Goal: Task Accomplishment & Management: Use online tool/utility

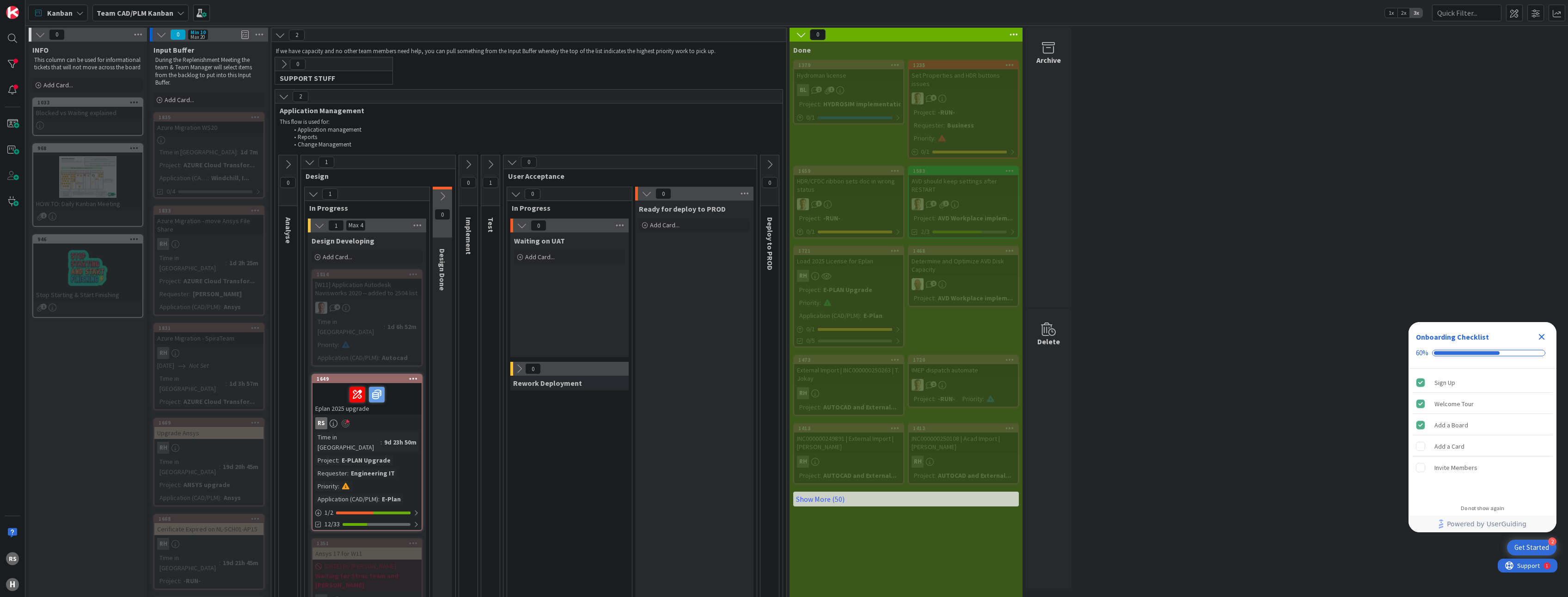
click at [343, 401] on div "Eplan 2025 upgrade" at bounding box center [368, 399] width 110 height 32
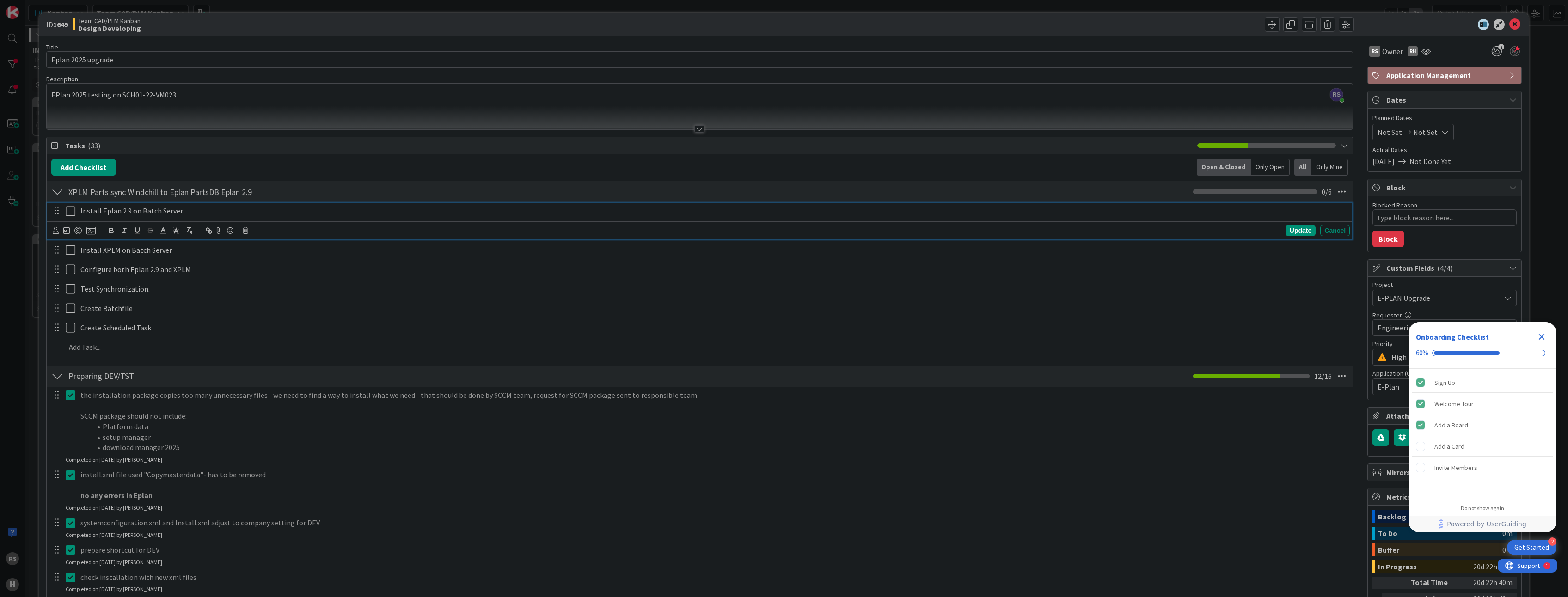
click at [68, 216] on icon at bounding box center [71, 211] width 10 height 11
click at [66, 239] on icon at bounding box center [71, 237] width 10 height 11
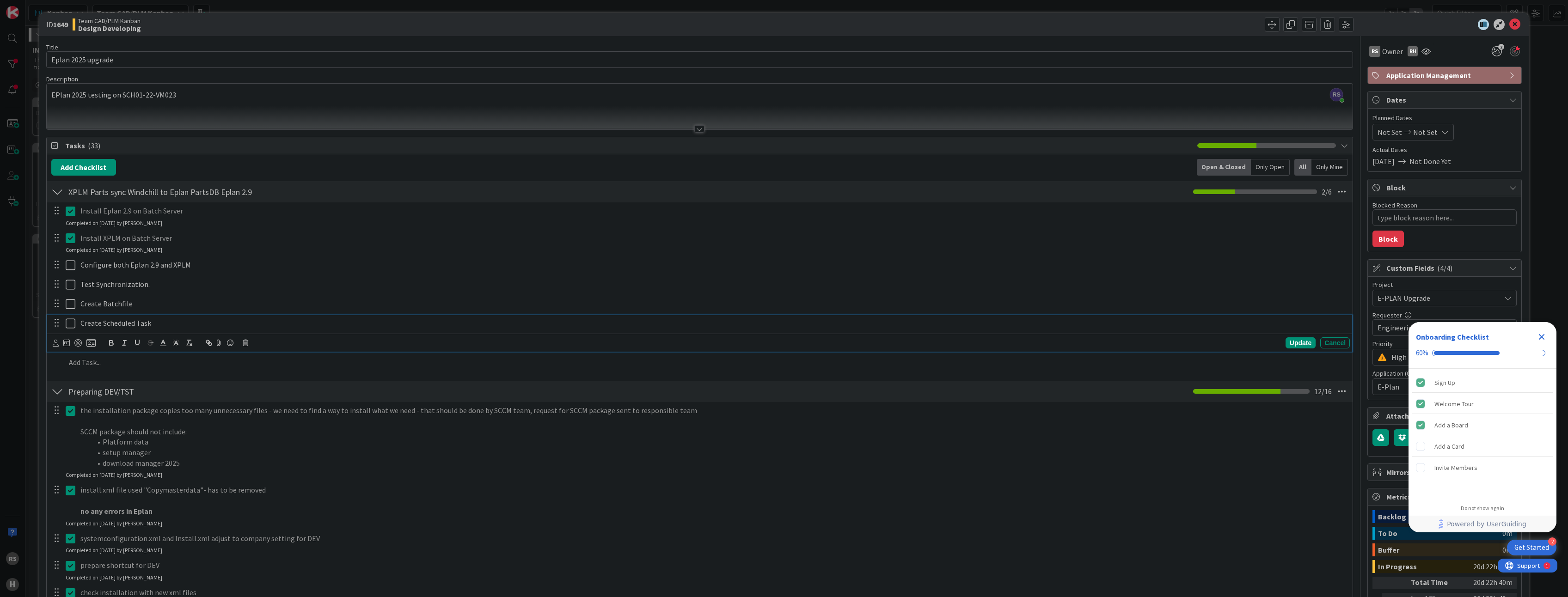
click at [71, 325] on icon at bounding box center [71, 323] width 10 height 11
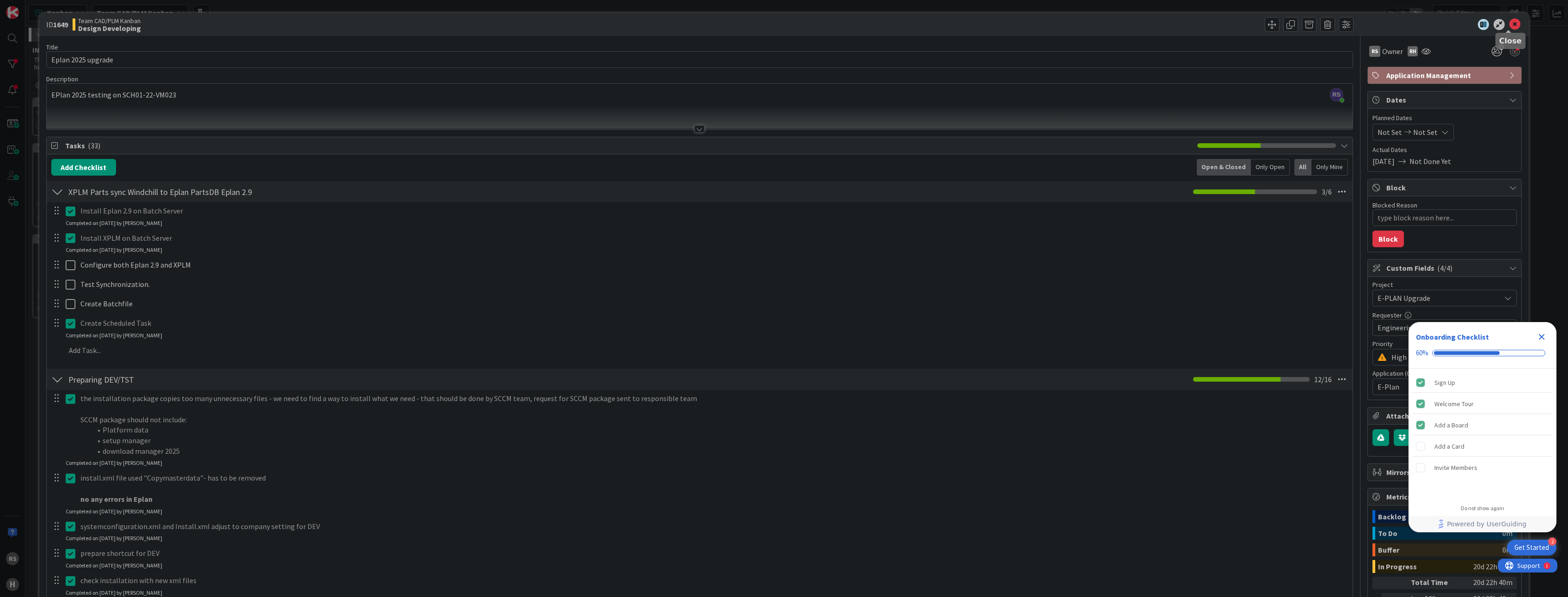
click at [1509, 27] on icon at bounding box center [1514, 24] width 11 height 11
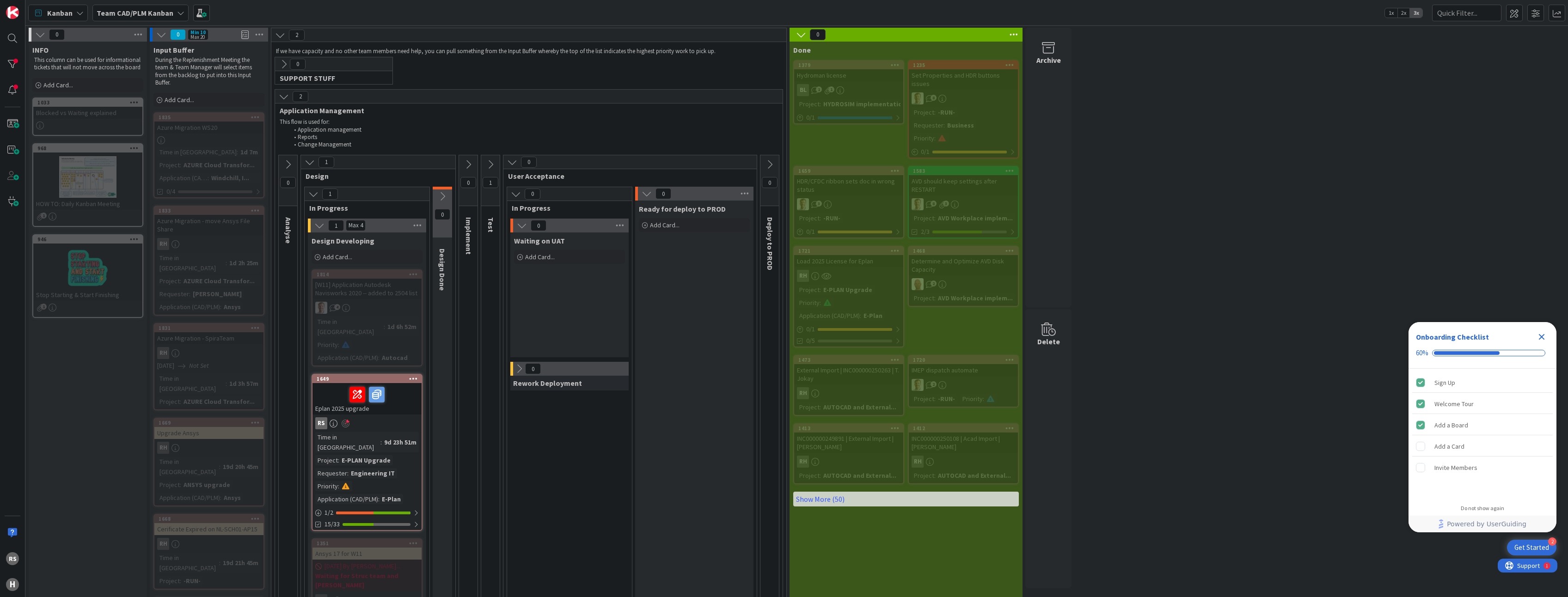
click at [354, 455] on div "E-PLAN Upgrade" at bounding box center [366, 460] width 54 height 10
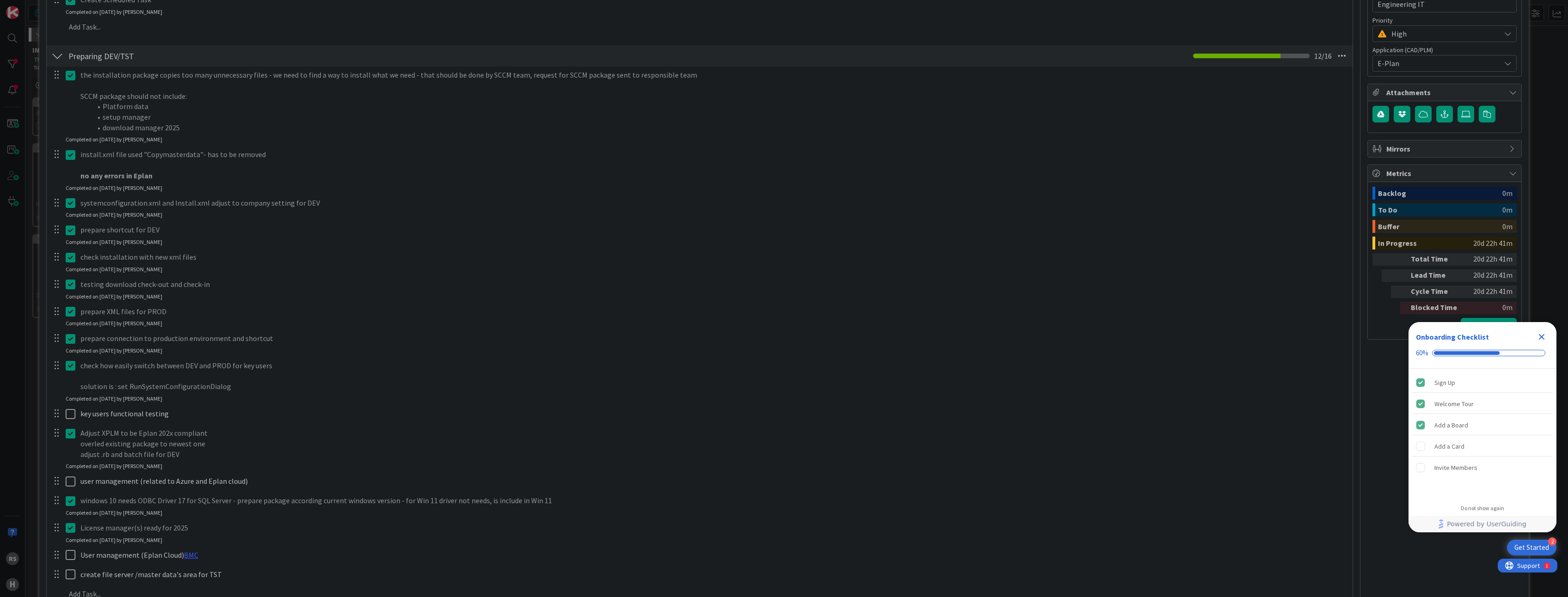
scroll to position [370, 0]
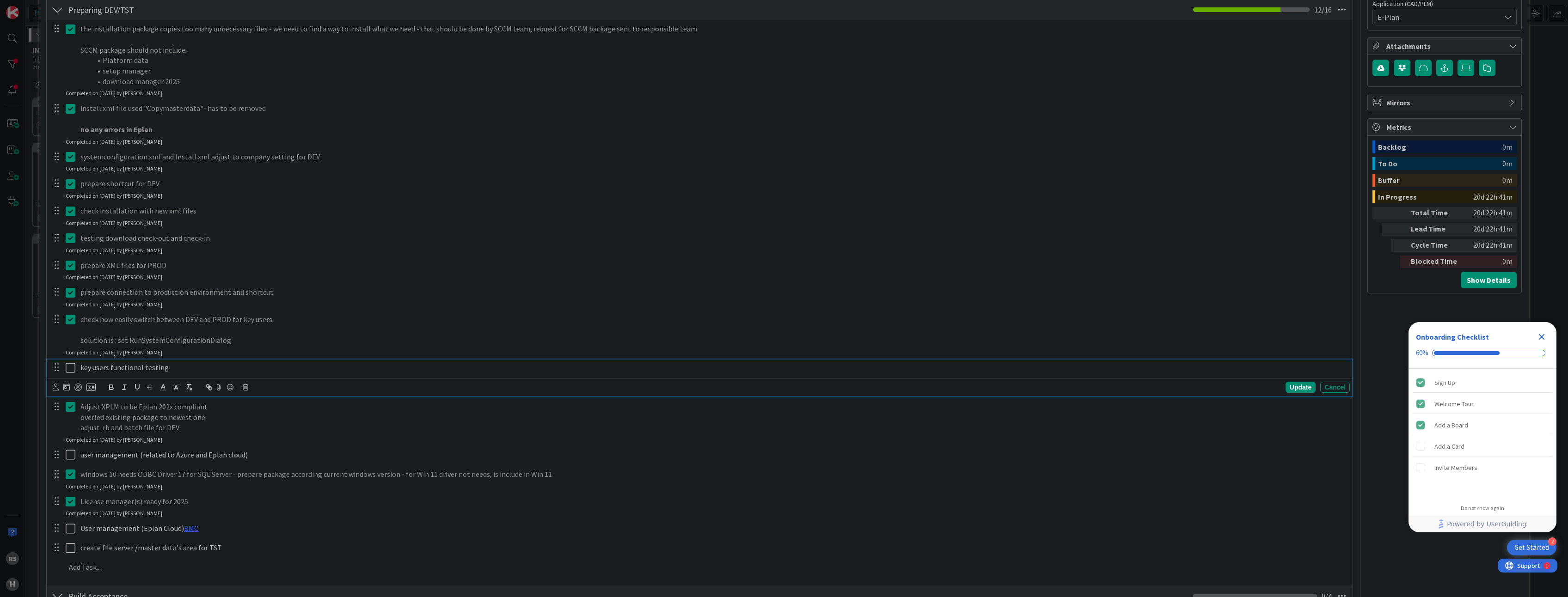
click at [71, 366] on icon at bounding box center [71, 367] width 10 height 11
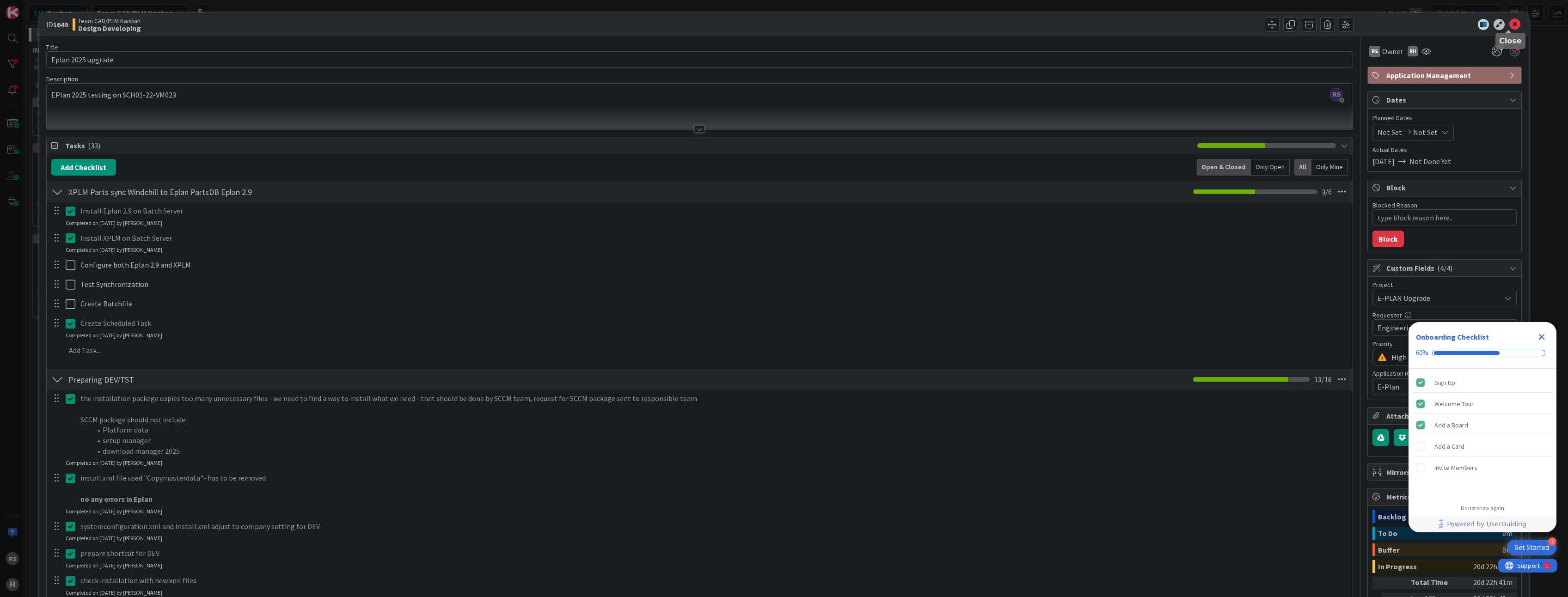
click at [1511, 26] on icon at bounding box center [1514, 24] width 11 height 11
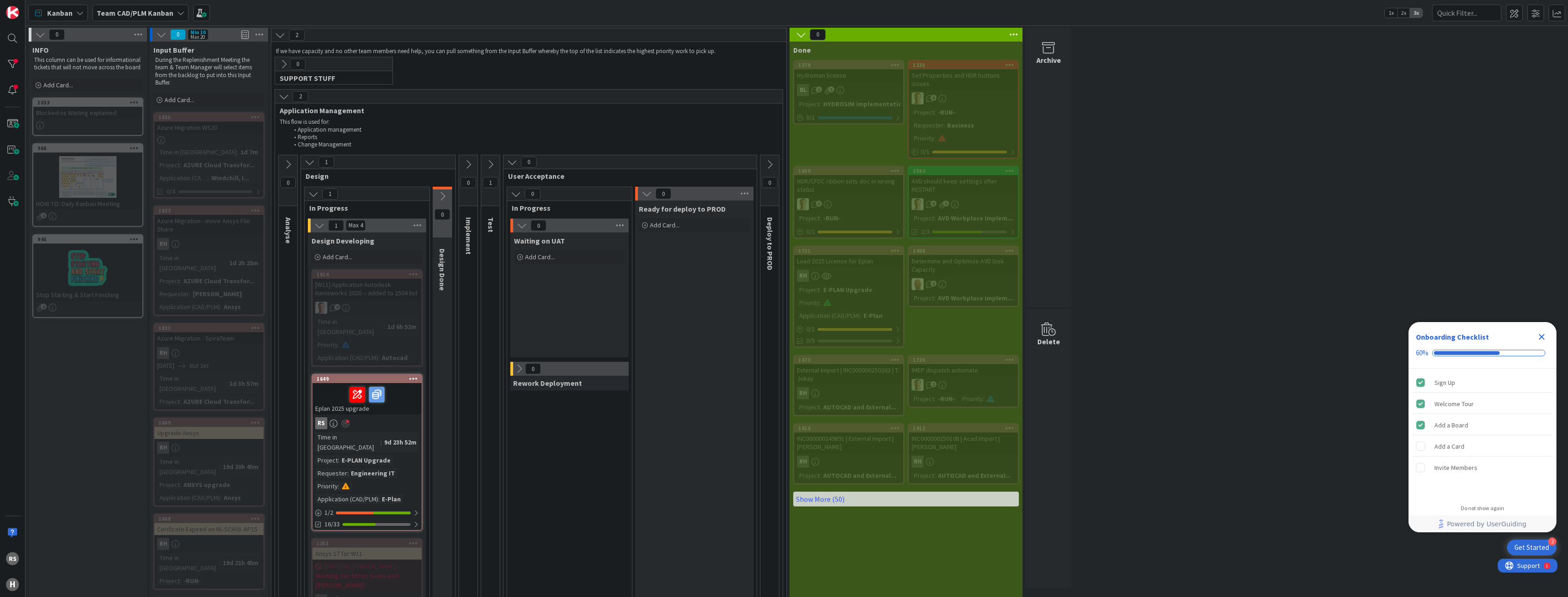
click at [382, 437] on div "9d 23h 52m" at bounding box center [400, 442] width 37 height 10
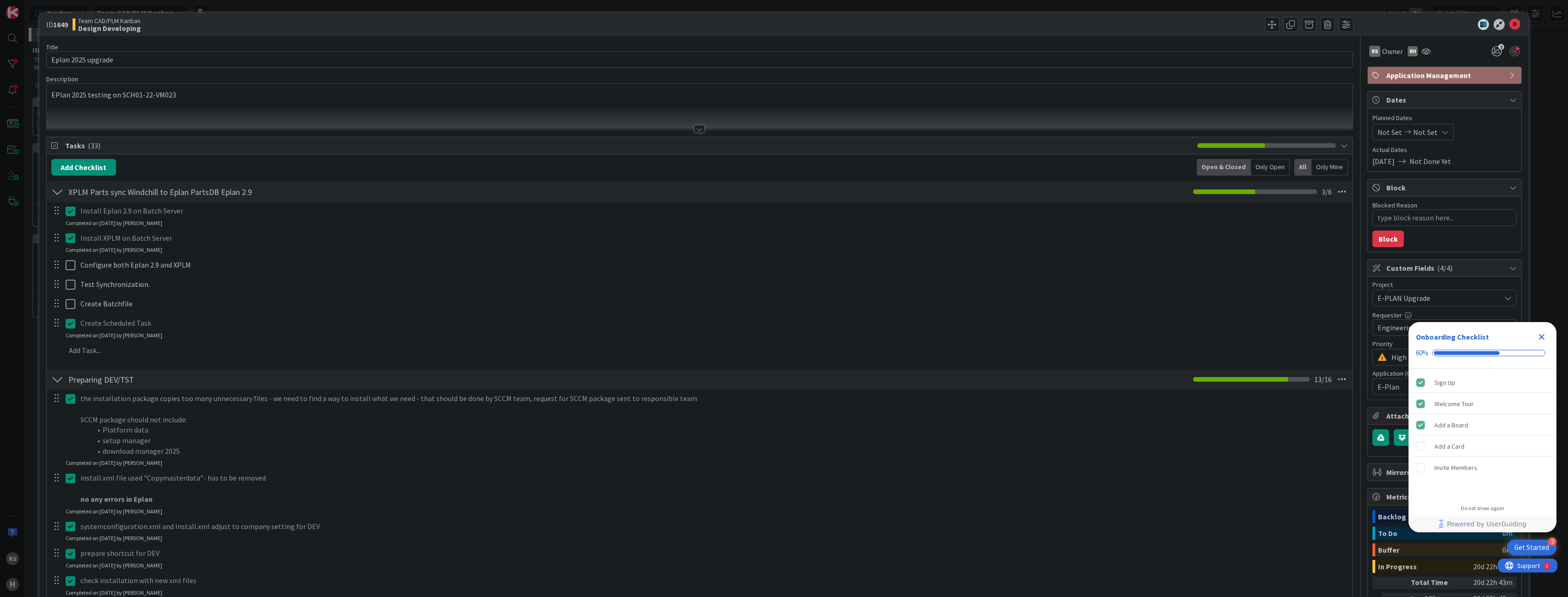
type textarea "x"
click at [1541, 340] on icon "Close Checklist" at bounding box center [1541, 337] width 11 height 11
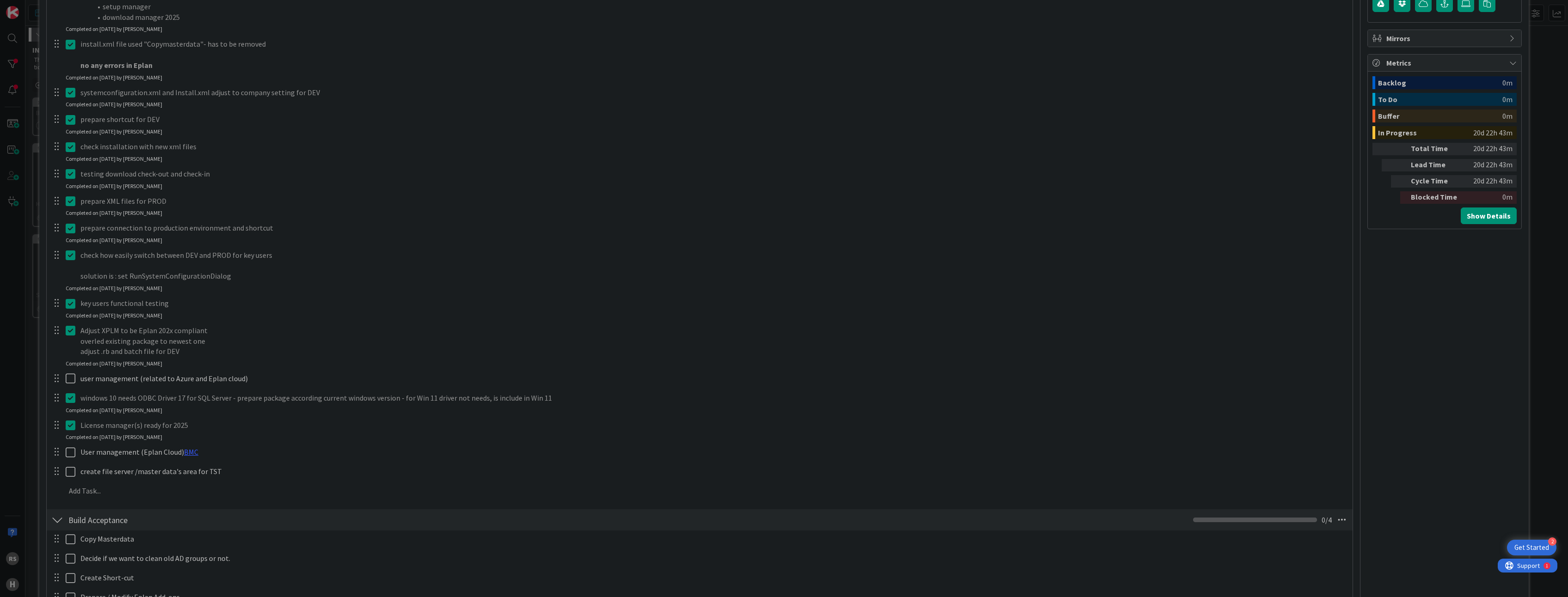
scroll to position [462, 0]
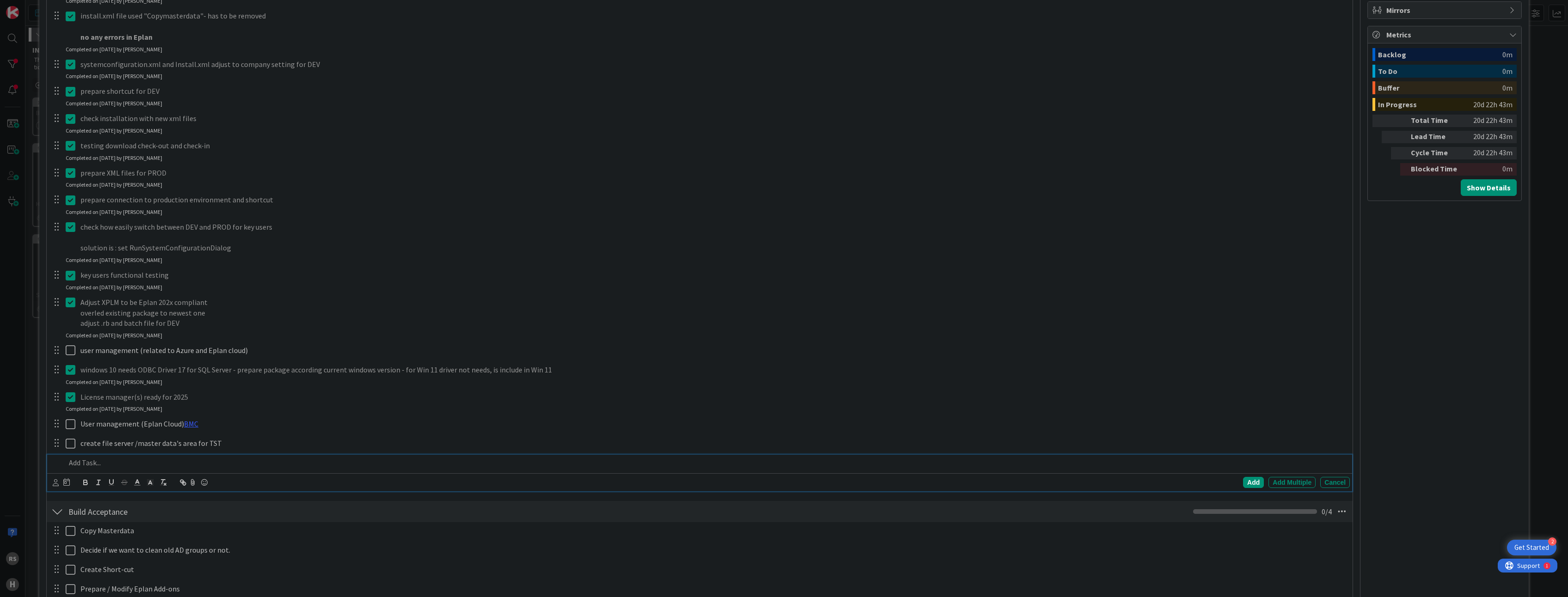
click at [114, 455] on div at bounding box center [706, 463] width 1288 height 17
click at [1245, 485] on div "Add" at bounding box center [1253, 482] width 21 height 11
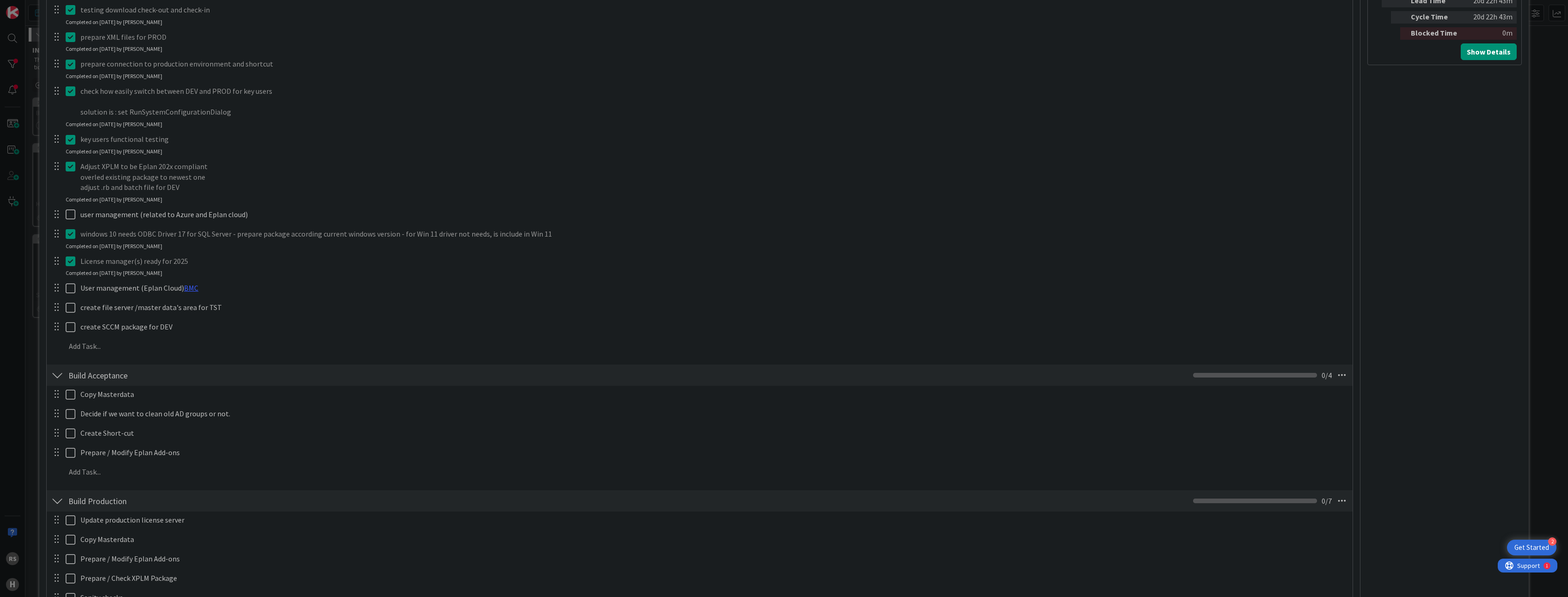
scroll to position [508, 0]
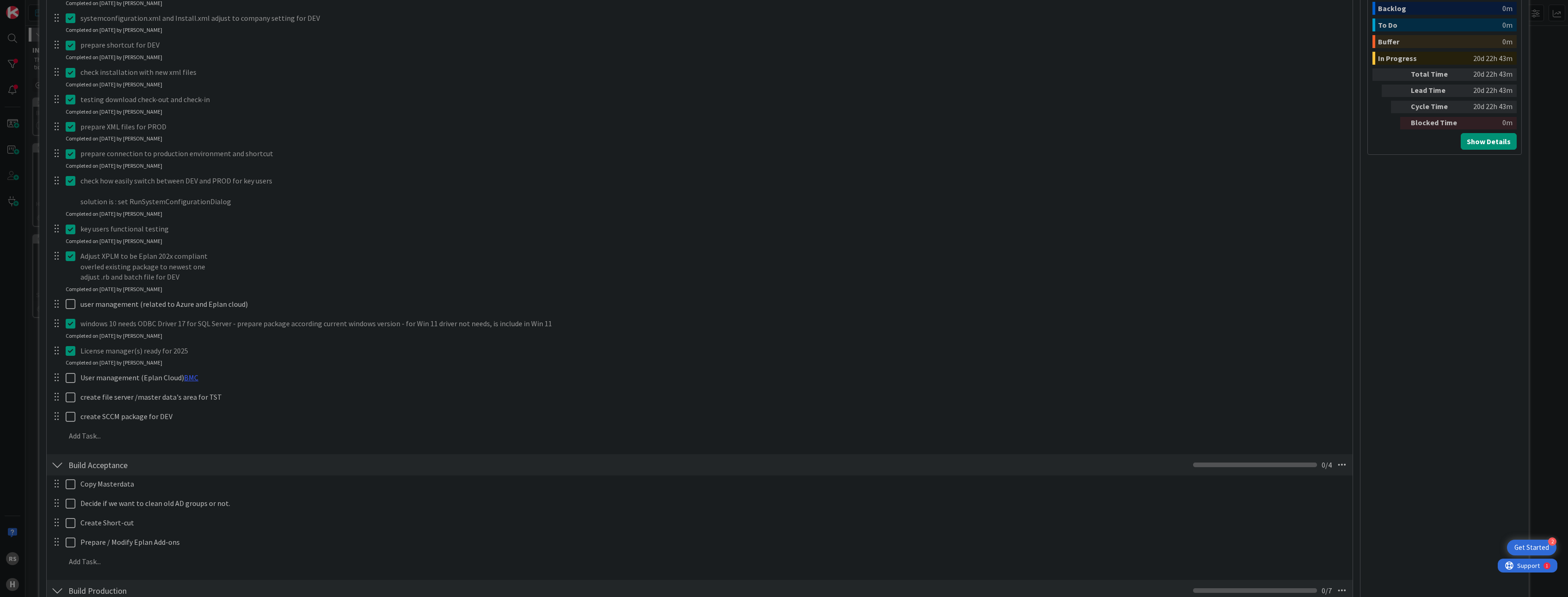
type textarea "x"
